Goal: Information Seeking & Learning: Compare options

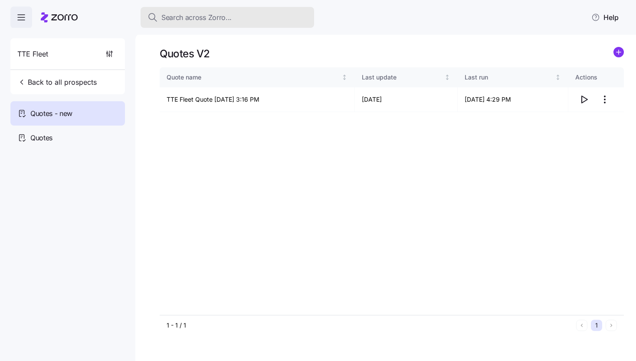
click at [223, 17] on span "Search across Zorro..." at bounding box center [196, 17] width 70 height 11
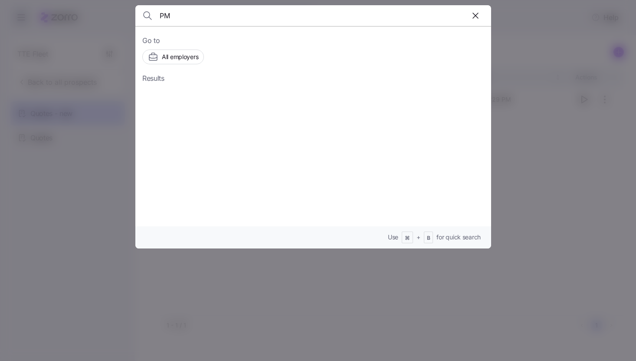
type input "P"
click at [517, 89] on div at bounding box center [318, 180] width 636 height 361
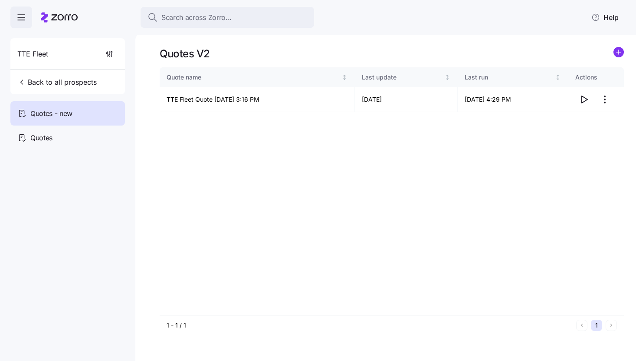
click at [20, 18] on icon "button" at bounding box center [21, 17] width 10 height 10
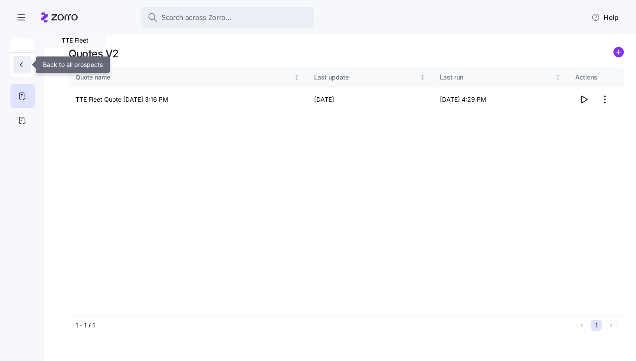
click at [26, 61] on span "button" at bounding box center [22, 64] width 10 height 9
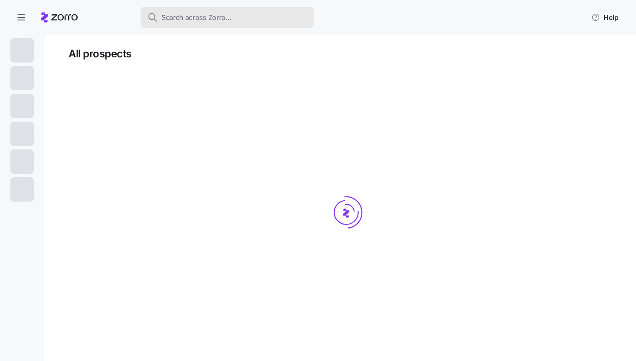
click at [212, 17] on span "Search across Zorro..." at bounding box center [196, 17] width 70 height 11
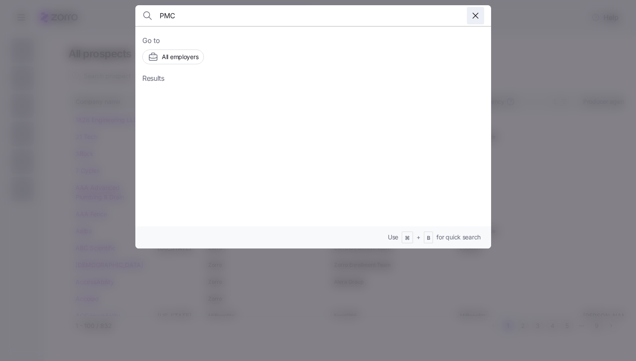
type input "PMC"
click at [475, 12] on icon "button" at bounding box center [476, 15] width 10 height 10
click at [520, 30] on div at bounding box center [318, 180] width 636 height 361
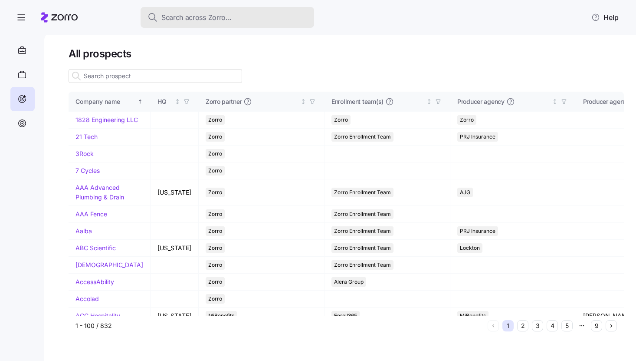
click at [211, 21] on span "Search across Zorro..." at bounding box center [196, 17] width 70 height 11
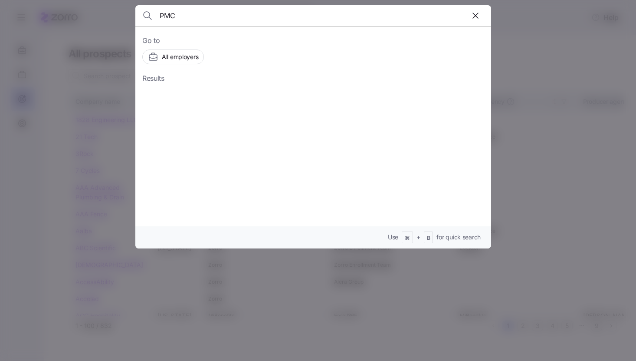
type input "PMC"
click at [476, 16] on icon "button" at bounding box center [476, 15] width 10 height 10
click at [107, 75] on div at bounding box center [318, 180] width 636 height 361
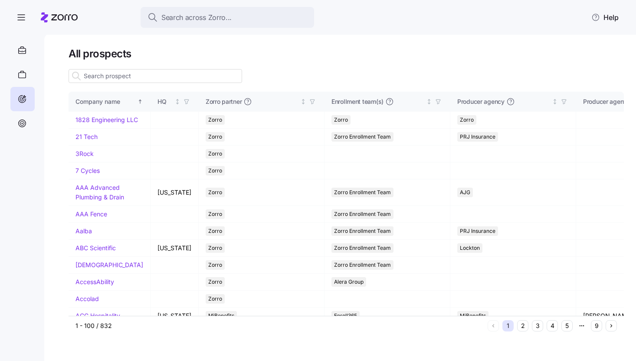
click at [122, 79] on input at bounding box center [156, 76] width 174 height 14
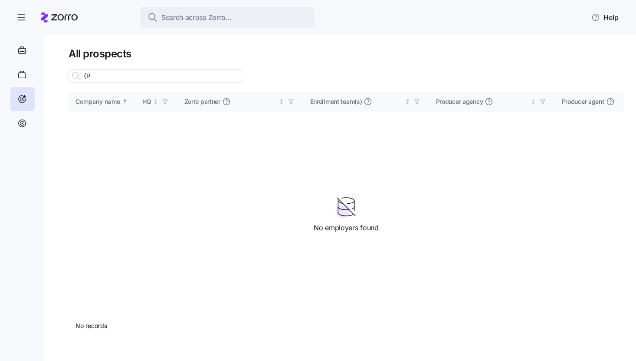
type input "{"
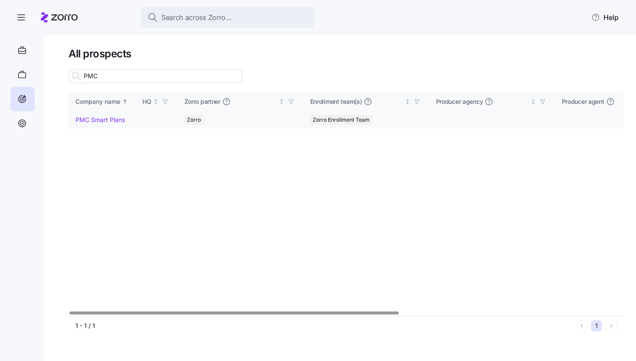
type input "PMC"
drag, startPoint x: 115, startPoint y: 120, endPoint x: 316, endPoint y: 117, distance: 201.5
click at [115, 120] on link "PMC Smart Plans" at bounding box center [100, 119] width 49 height 7
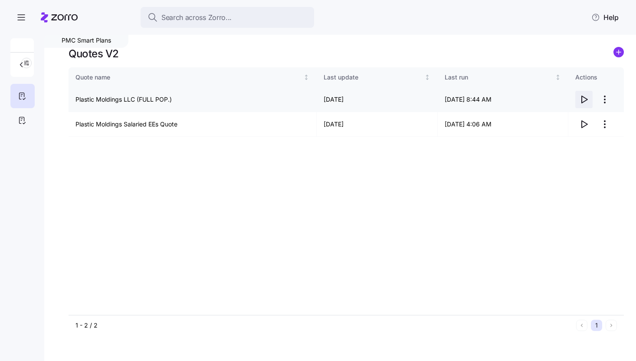
click at [586, 102] on icon "button" at bounding box center [584, 99] width 10 height 10
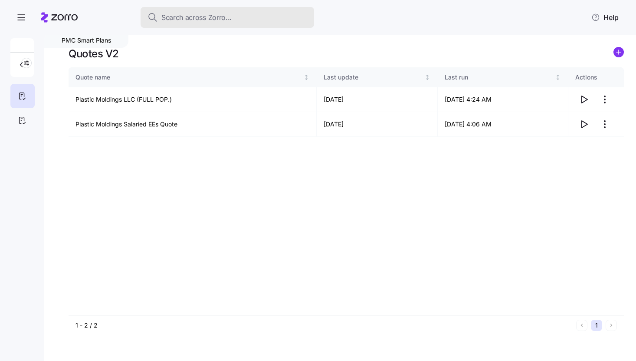
click at [249, 16] on div "Search across Zorro..." at bounding box center [228, 17] width 160 height 11
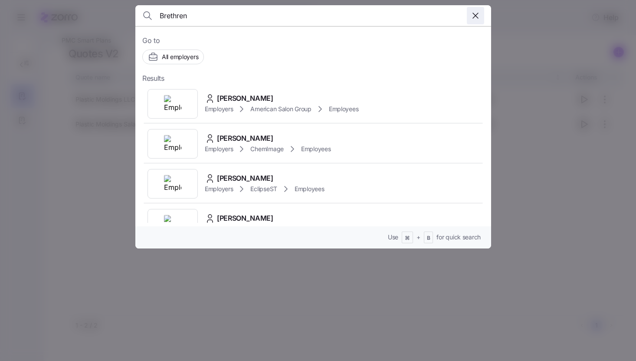
type input "Brethren"
click at [477, 17] on icon "button" at bounding box center [476, 15] width 10 height 10
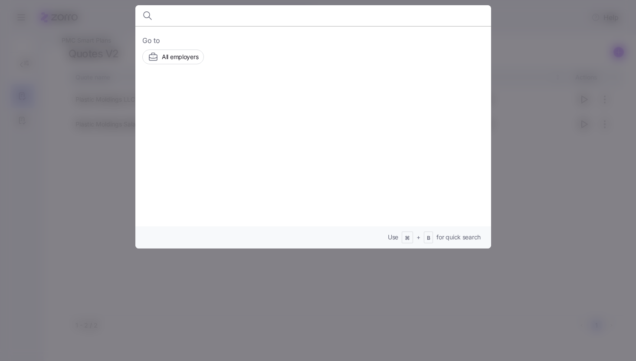
click at [537, 32] on div at bounding box center [318, 180] width 636 height 361
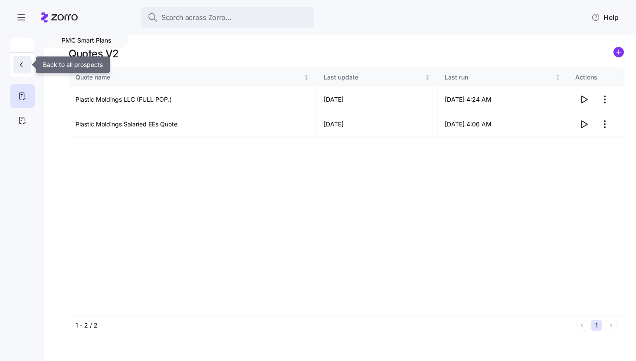
click at [20, 63] on icon "button" at bounding box center [21, 64] width 9 height 9
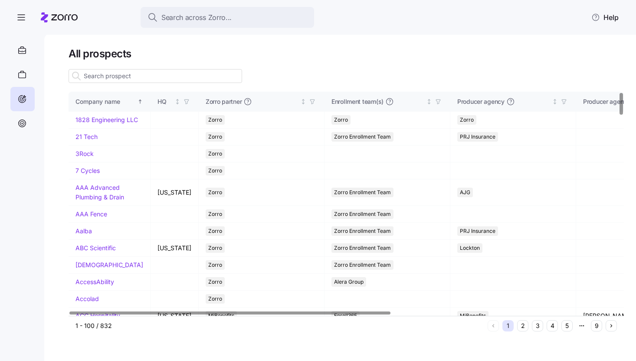
click at [129, 79] on input at bounding box center [156, 76] width 174 height 14
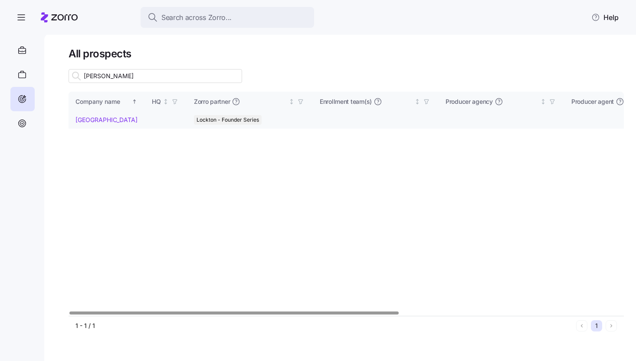
type input "Breth"
click at [101, 120] on link "[GEOGRAPHIC_DATA]" at bounding box center [107, 119] width 62 height 7
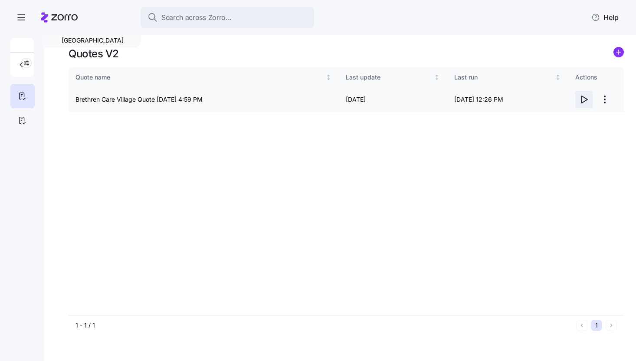
click at [584, 98] on icon "button" at bounding box center [584, 99] width 10 height 10
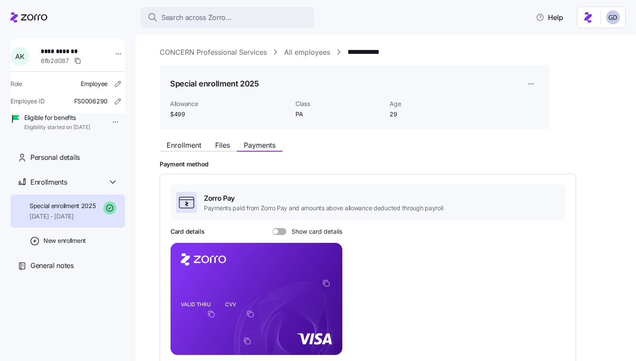
scroll to position [38, 0]
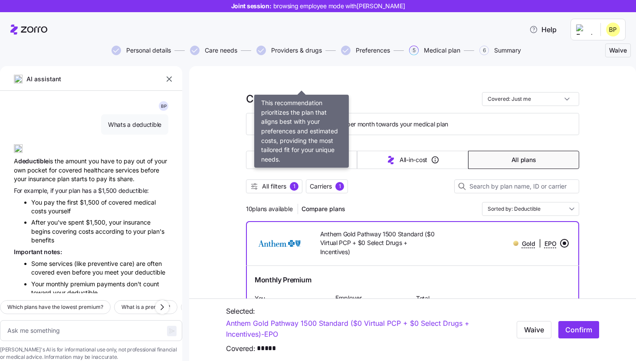
scroll to position [1125, 0]
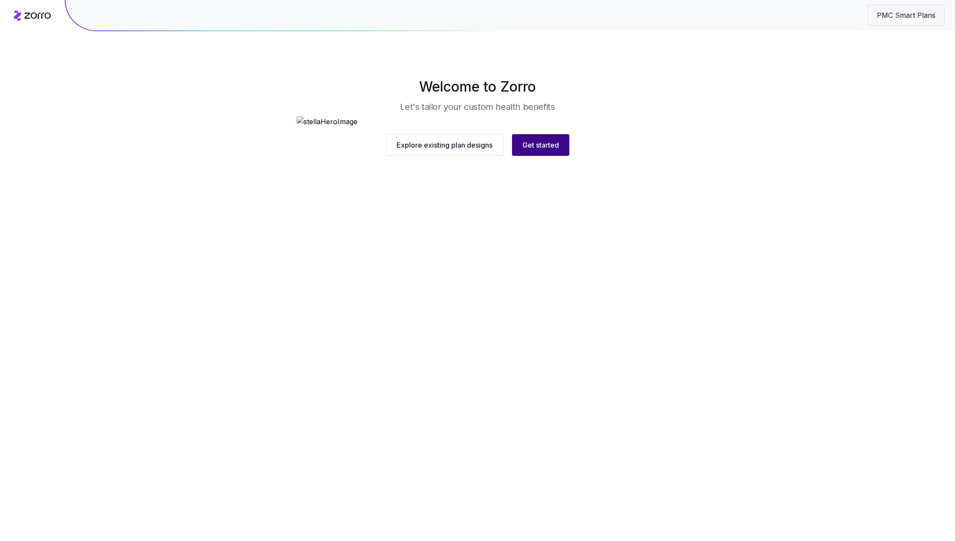
click at [550, 150] on span "Get started" at bounding box center [540, 145] width 36 height 10
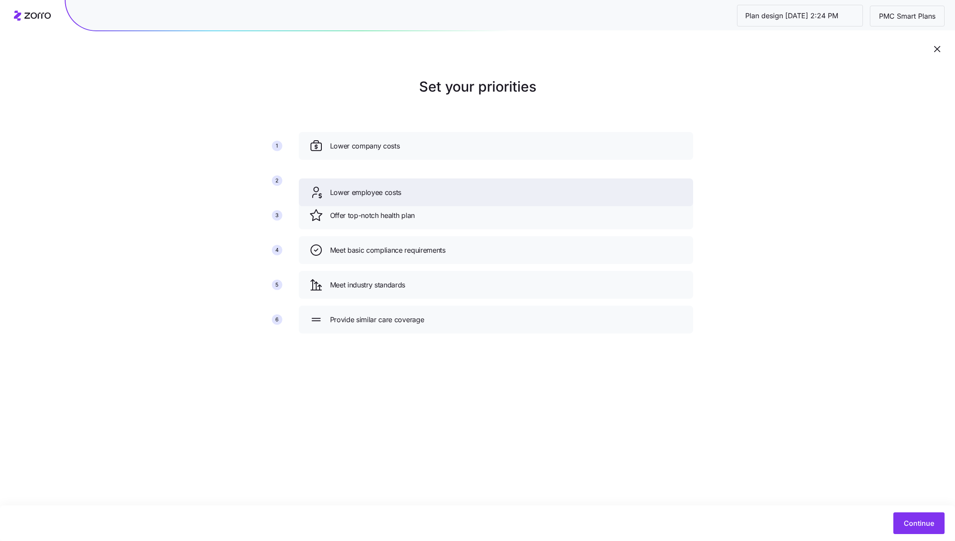
drag, startPoint x: 579, startPoint y: 214, endPoint x: 579, endPoint y: 191, distance: 23.0
click at [579, 191] on div "Lower employee costs" at bounding box center [495, 192] width 373 height 14
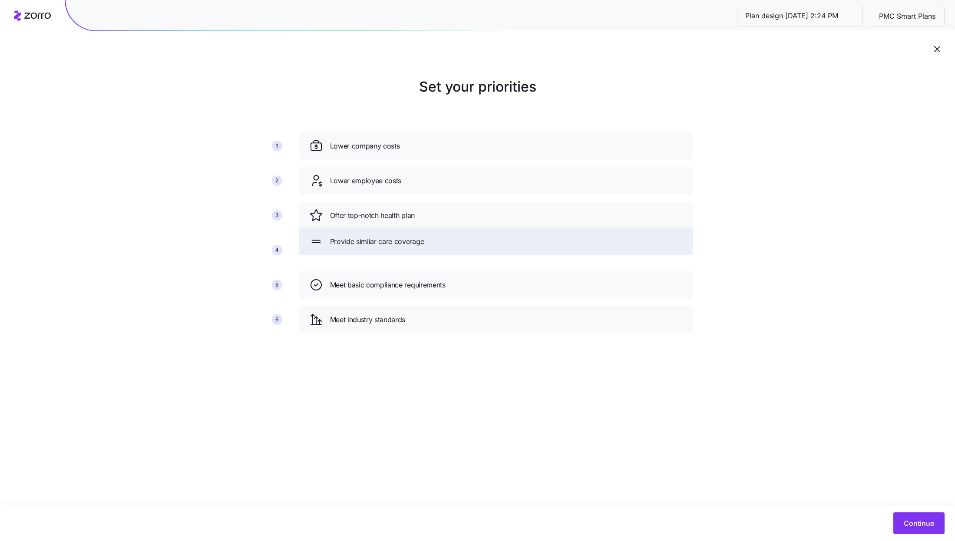
drag, startPoint x: 505, startPoint y: 326, endPoint x: 506, endPoint y: 238, distance: 87.7
click at [506, 238] on div "Provide similar care coverage" at bounding box center [495, 241] width 373 height 14
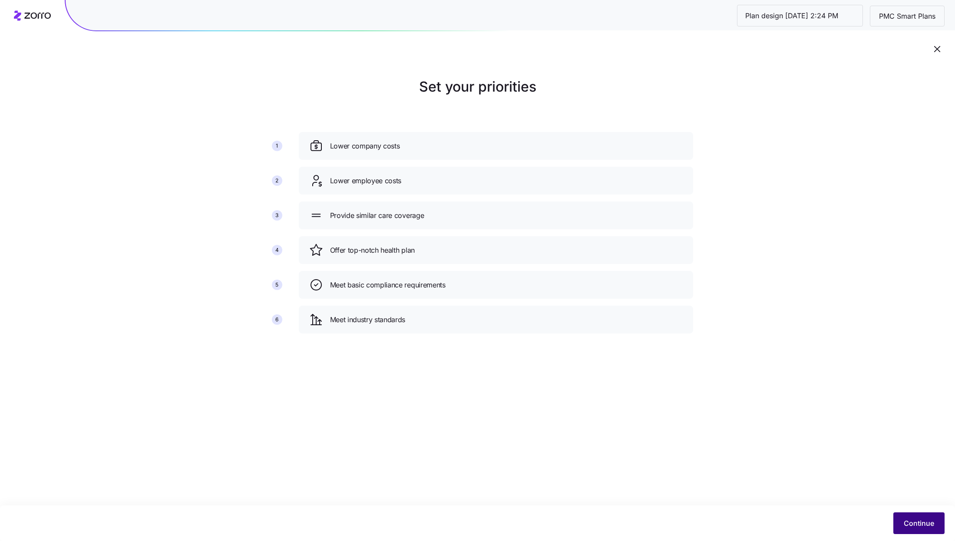
click at [931, 533] on button "Continue" at bounding box center [918, 523] width 51 height 22
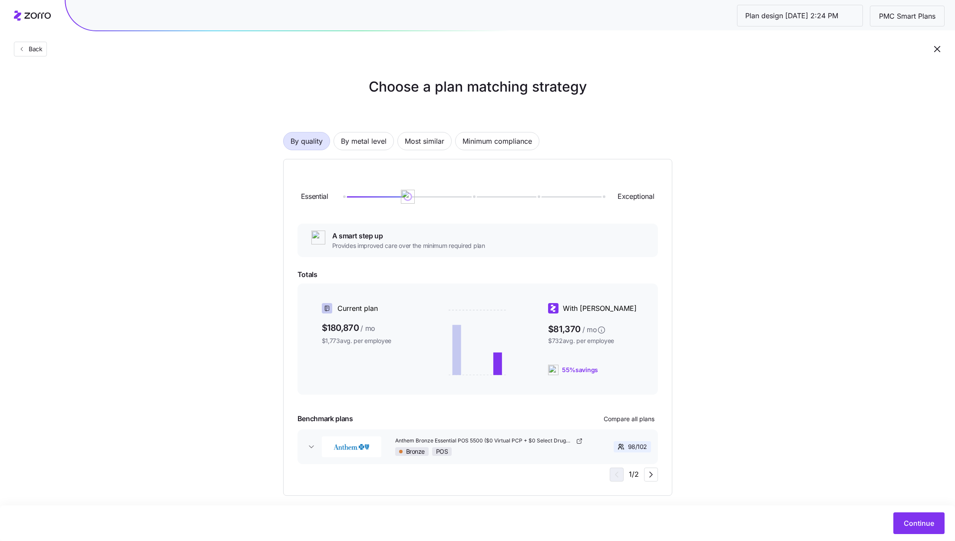
scroll to position [10, 0]
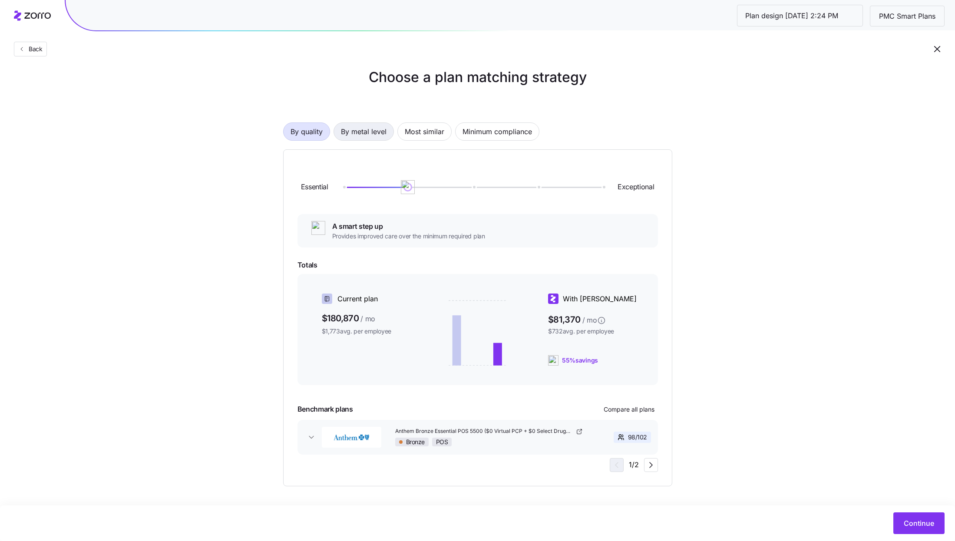
click at [343, 138] on span "By metal level" at bounding box center [364, 131] width 46 height 17
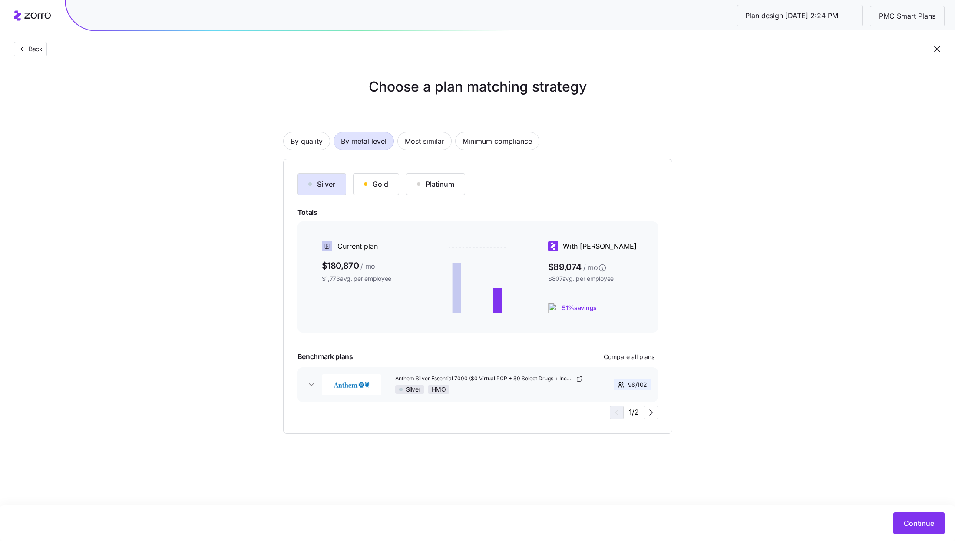
click at [382, 195] on div "Silver Gold Platinum Totals Current plan $180,870 / mo $1,773 avg. per employee…" at bounding box center [477, 296] width 360 height 246
click at [375, 182] on div "Gold" at bounding box center [376, 184] width 24 height 10
click at [912, 518] on button "Continue" at bounding box center [918, 523] width 51 height 22
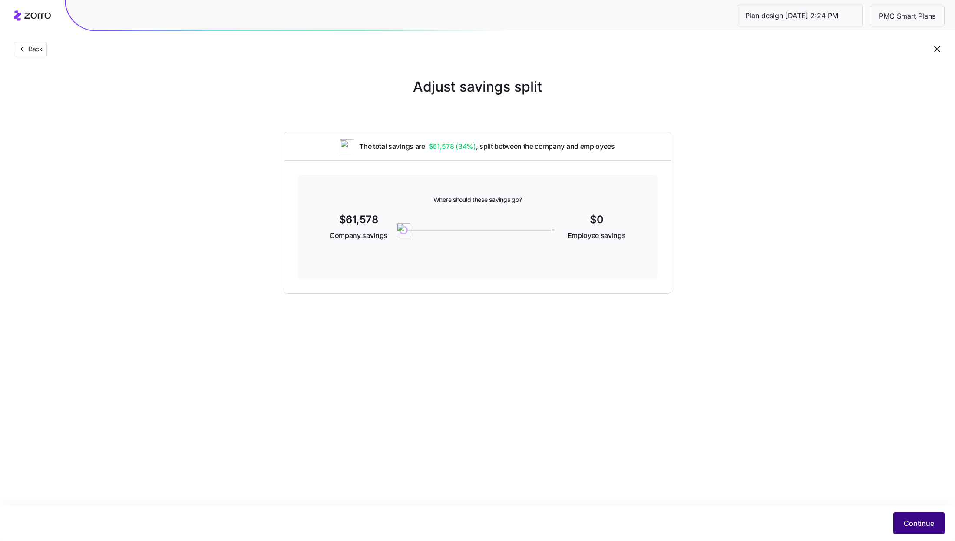
click at [927, 521] on span "Continue" at bounding box center [918, 523] width 30 height 10
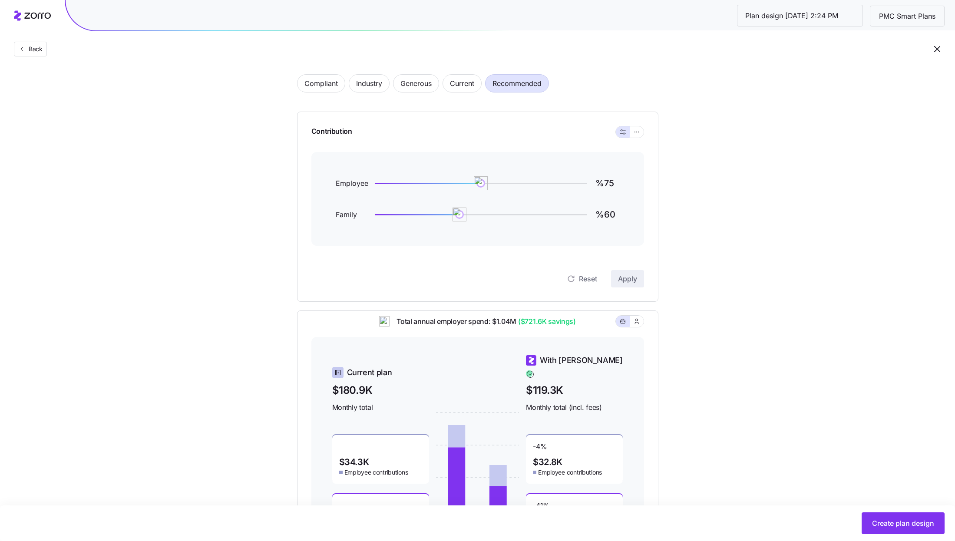
scroll to position [29, 0]
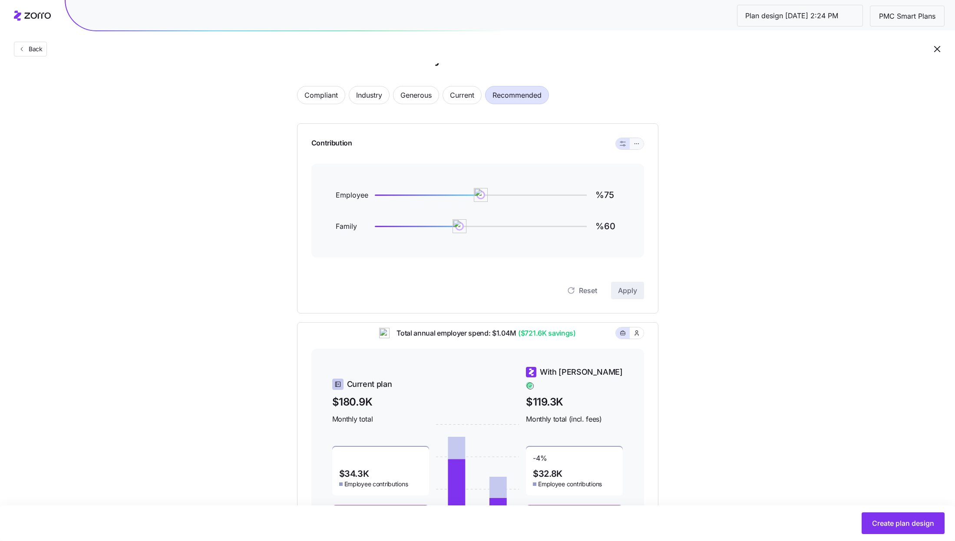
click at [635, 145] on icon "button" at bounding box center [636, 143] width 6 height 10
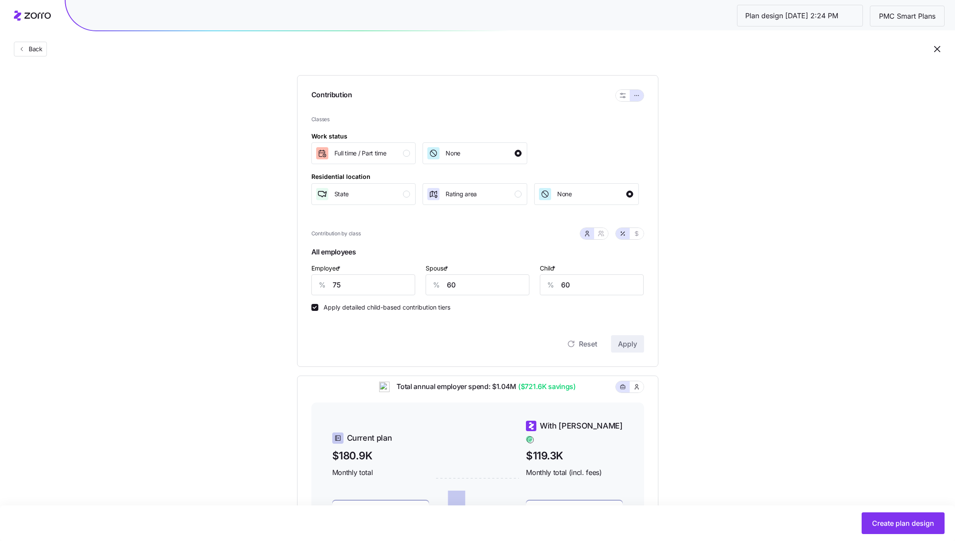
scroll to position [89, 0]
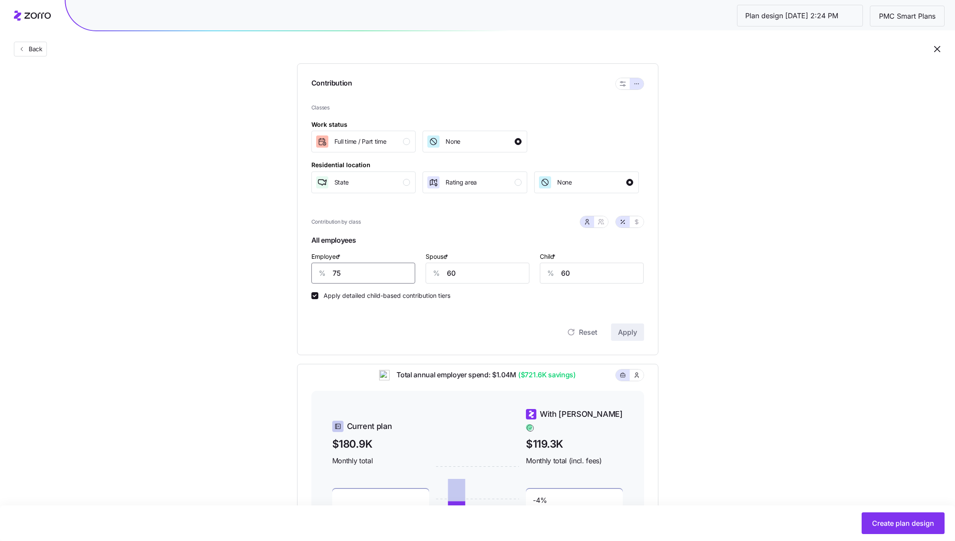
click at [363, 276] on input "75" at bounding box center [363, 273] width 104 height 21
type input "100"
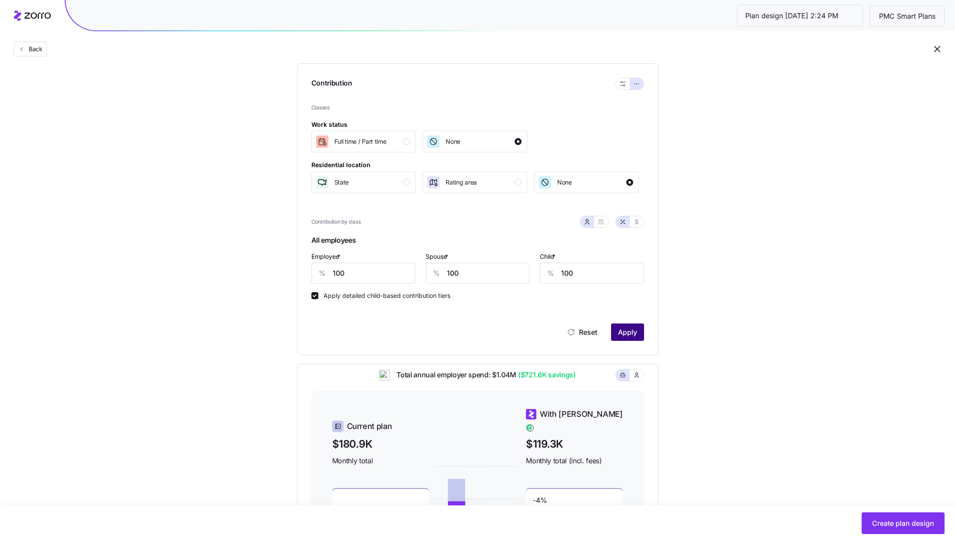
click at [628, 332] on span "Apply" at bounding box center [627, 332] width 19 height 10
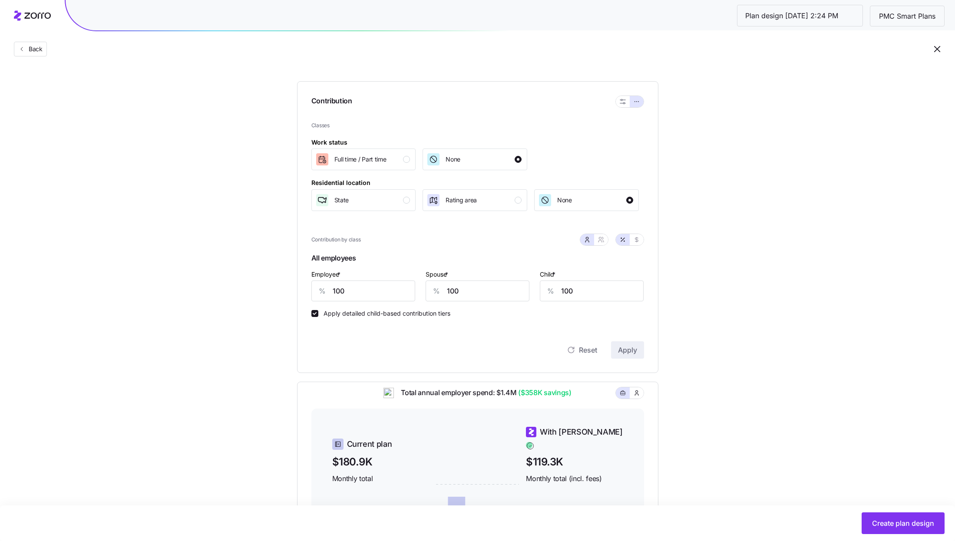
scroll to position [223, 0]
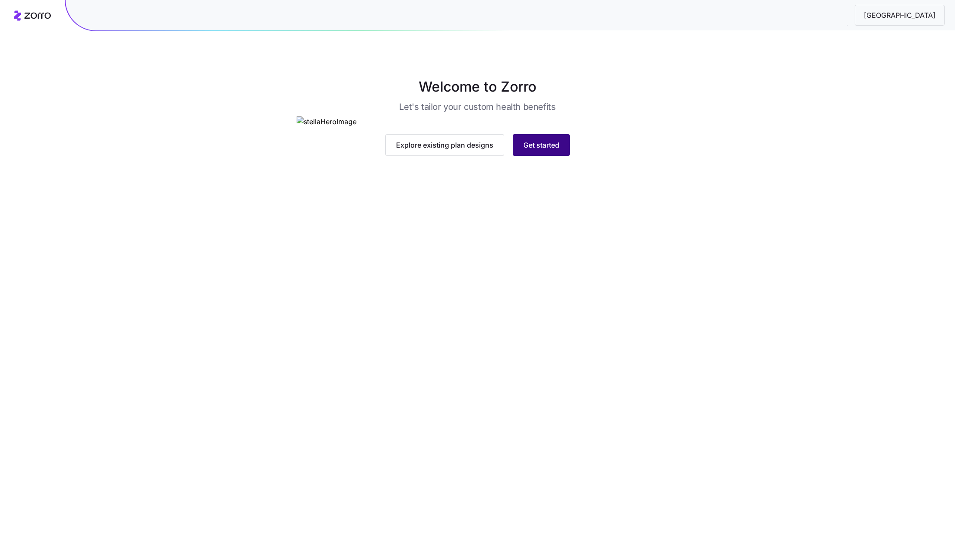
click at [549, 150] on span "Get started" at bounding box center [541, 145] width 36 height 10
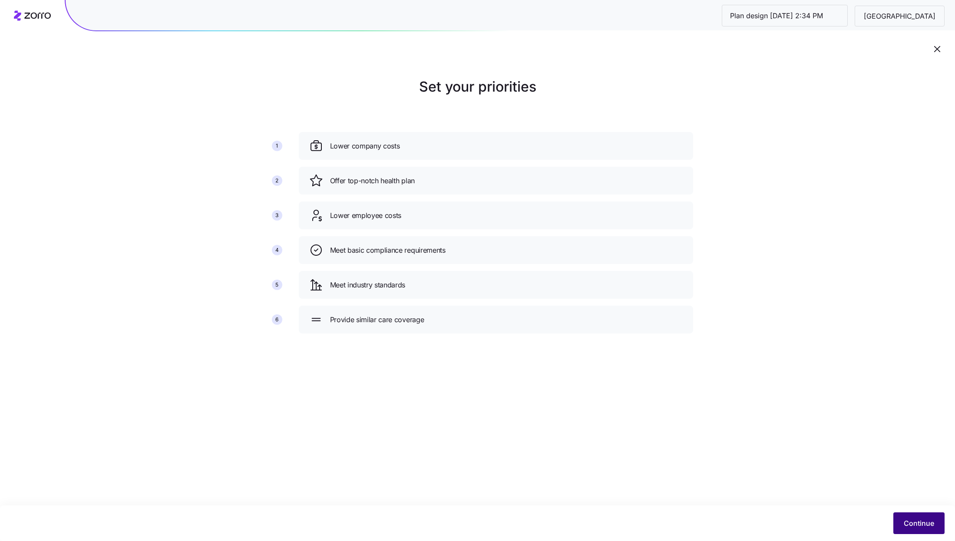
click at [940, 524] on button "Continue" at bounding box center [918, 523] width 51 height 22
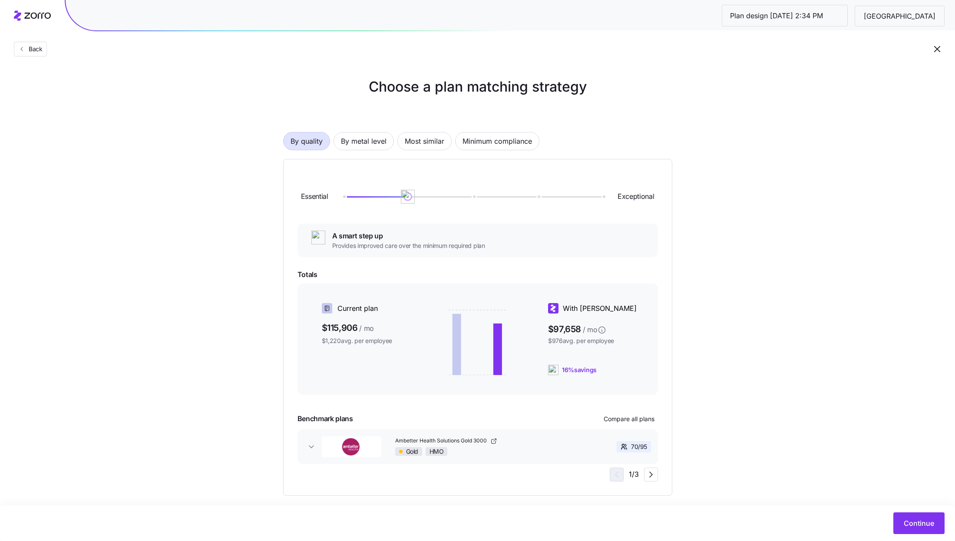
scroll to position [10, 0]
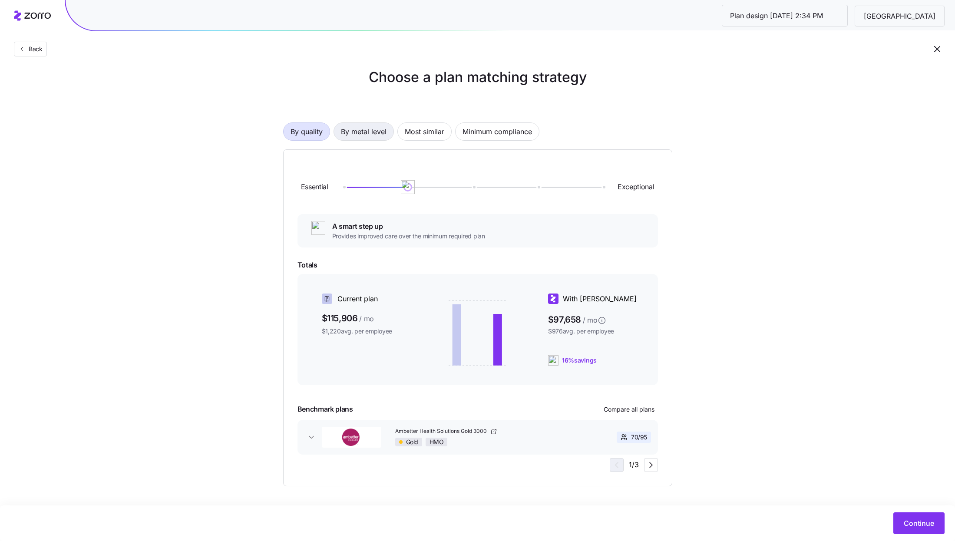
click at [368, 136] on span "By metal level" at bounding box center [364, 131] width 46 height 17
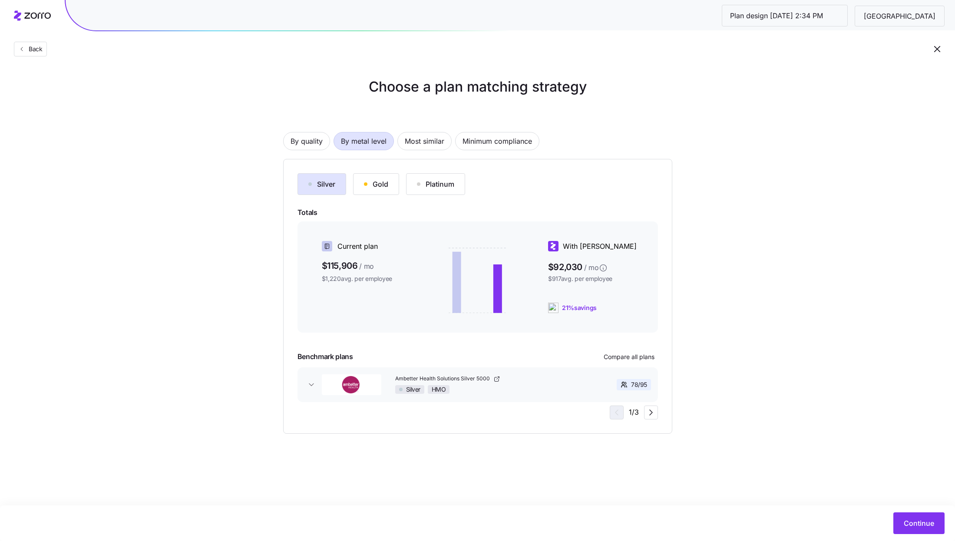
scroll to position [0, 0]
click at [368, 189] on div "Gold" at bounding box center [376, 184] width 24 height 10
click at [333, 188] on div "Silver" at bounding box center [321, 184] width 27 height 10
click at [640, 366] on div "Silver Gold Platinum Totals Current plan $115,906 / mo $1,220 avg. per employee…" at bounding box center [477, 296] width 360 height 246
click at [642, 361] on button "Compare all plans" at bounding box center [629, 357] width 58 height 14
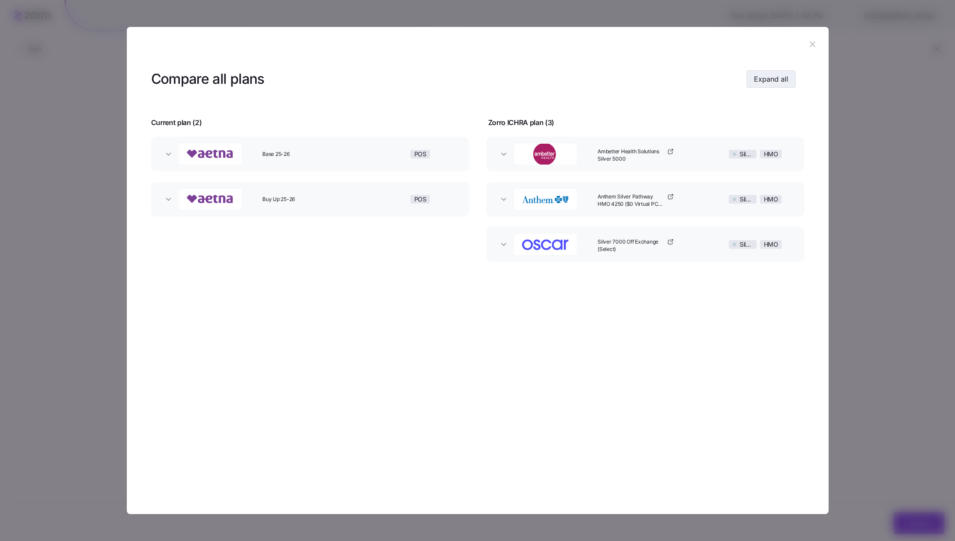
click at [768, 82] on span "Expand all" at bounding box center [771, 79] width 34 height 10
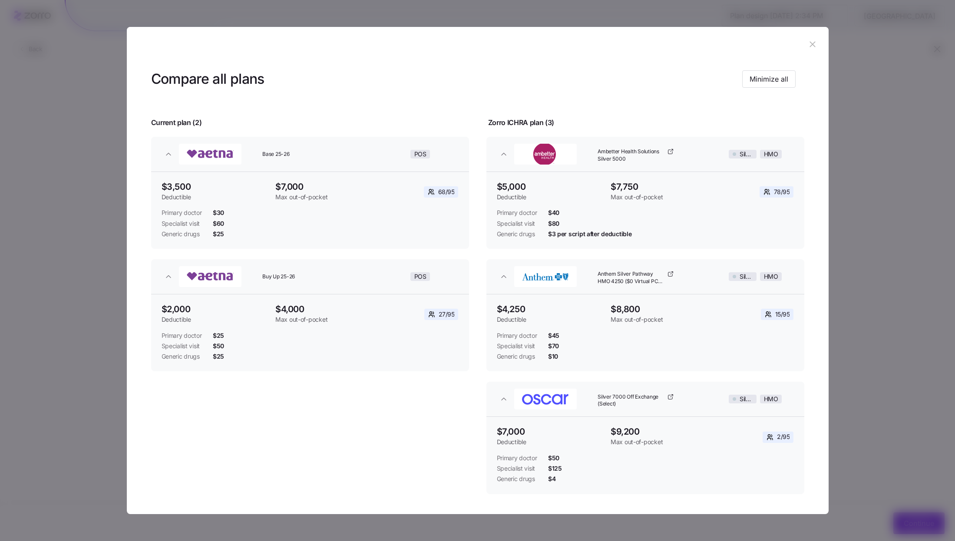
click at [810, 46] on icon "button" at bounding box center [813, 45] width 6 height 6
